Goal: Information Seeking & Learning: Learn about a topic

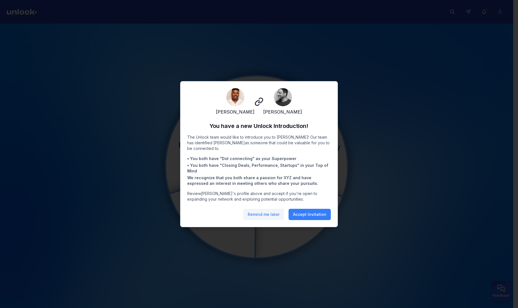
click at [263, 219] on button "Remind me later" at bounding box center [263, 214] width 41 height 11
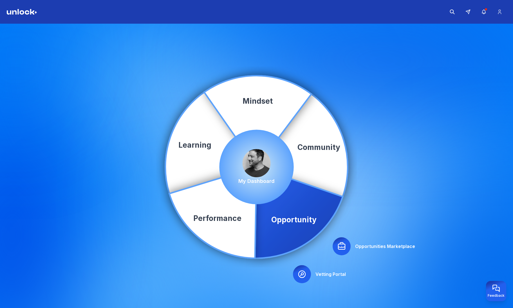
click at [348, 243] on div at bounding box center [342, 246] width 18 height 18
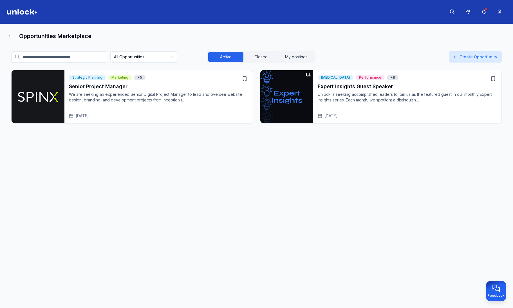
click at [381, 99] on p "Unlock is seeking accomplished leaders to join us as the featured guest in our …" at bounding box center [408, 97] width 180 height 11
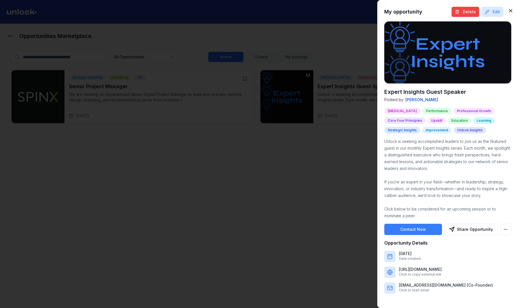
click at [510, 11] on icon "button" at bounding box center [510, 10] width 3 height 3
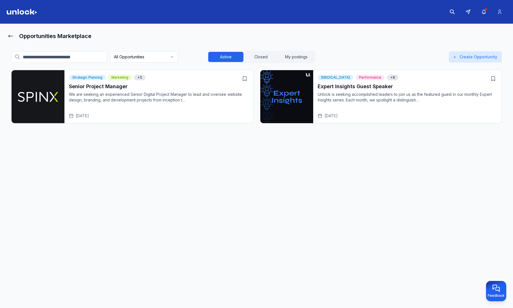
click at [350, 96] on p "Unlock is seeking accomplished leaders to join us as the featured guest in our …" at bounding box center [408, 97] width 180 height 11
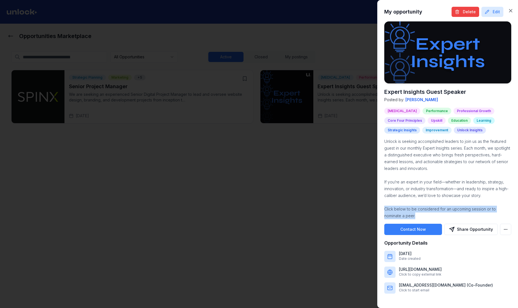
drag, startPoint x: 399, startPoint y: 216, endPoint x: 383, endPoint y: 211, distance: 16.3
click at [383, 211] on div "My opportunity Delete Edit Expert Insights Guest Speaker Posted by: [PERSON_NAM…" at bounding box center [447, 154] width 141 height 308
copy p "Click below to be considered for an upcoming session or to nominate a peer."
click at [512, 10] on icon "button" at bounding box center [511, 11] width 6 height 6
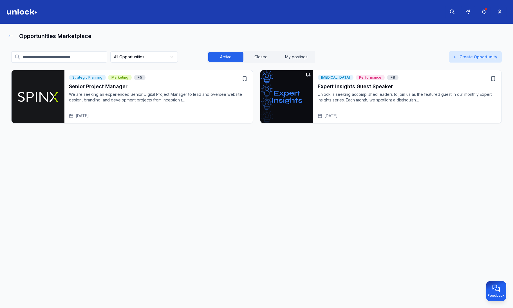
click at [13, 36] on icon at bounding box center [11, 36] width 6 height 6
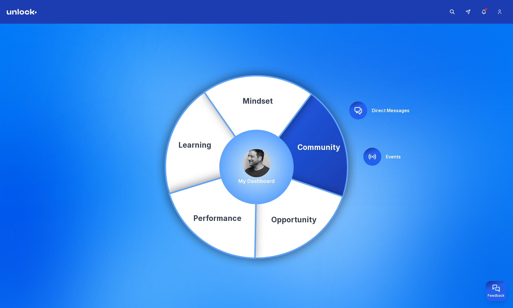
click at [372, 157] on icon at bounding box center [372, 156] width 7 height 5
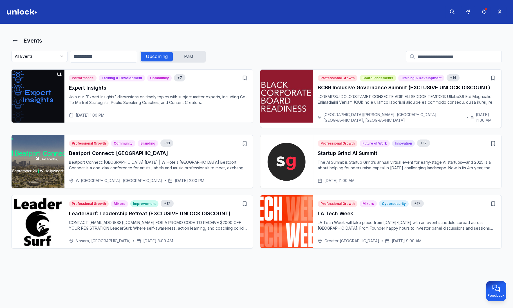
click at [342, 95] on p at bounding box center [408, 99] width 180 height 11
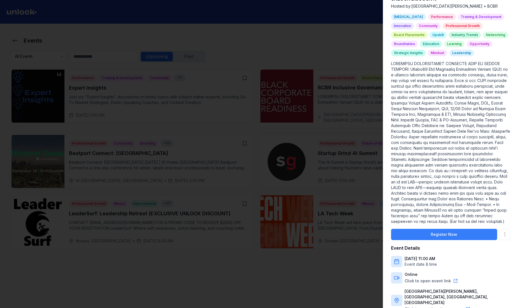
scroll to position [125, 0]
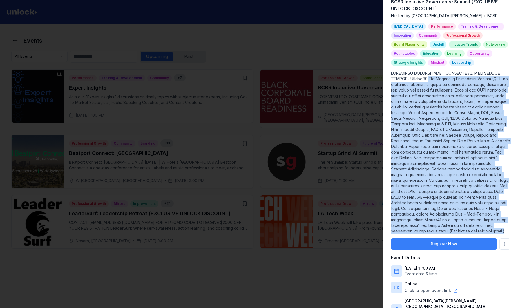
drag, startPoint x: 432, startPoint y: 75, endPoint x: 474, endPoint y: 236, distance: 166.9
click at [474, 234] on p at bounding box center [450, 151] width 119 height 163
copy p "Lor Ipsumdolo Sitametcon Adipis (ELI) se d eiusmod temporinc utlabore et dolore…"
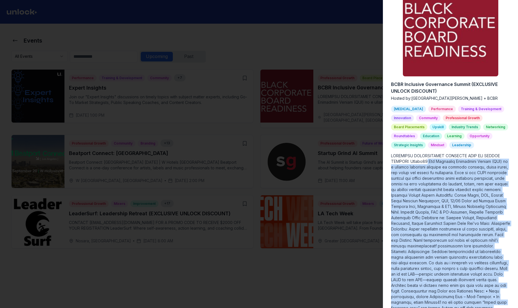
scroll to position [168, 0]
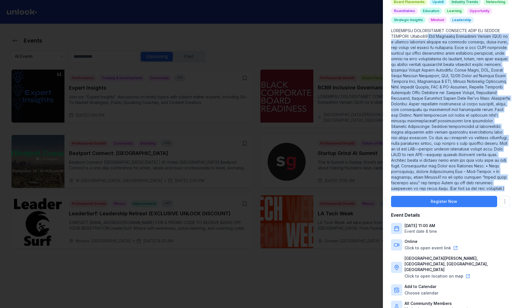
click at [468, 93] on p at bounding box center [450, 109] width 119 height 163
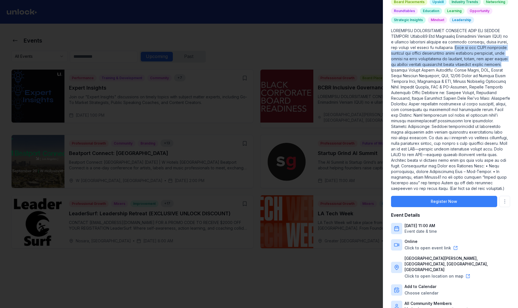
drag, startPoint x: 487, startPoint y: 43, endPoint x: 475, endPoint y: 66, distance: 25.6
click at [475, 66] on p at bounding box center [450, 109] width 119 height 163
copy p "Open to all BCBR community members and anyone passionate about inclusive leader…"
click at [453, 250] on icon at bounding box center [455, 248] width 5 height 5
click at [441, 251] on link "Click to open event link" at bounding box center [428, 248] width 46 height 6
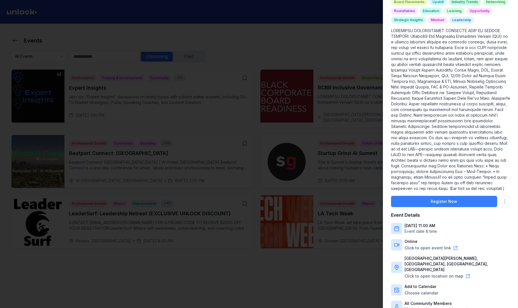
click at [199, 83] on div at bounding box center [259, 154] width 518 height 308
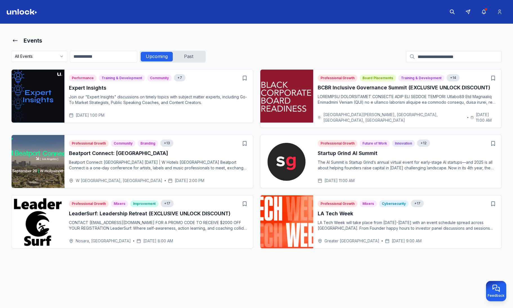
click at [133, 211] on h3 "LeaderSurf: Leadership Retreat (EXCLUSIVE UNLOCK DISCOUNT)" at bounding box center [159, 214] width 180 height 8
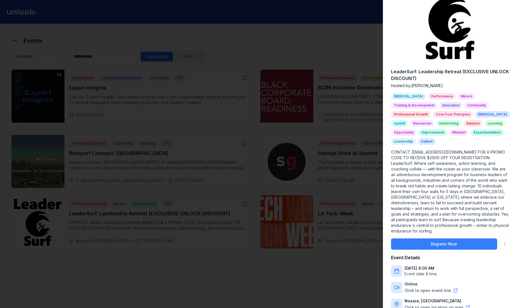
scroll to position [86, 0]
